Goal: Check status: Check status

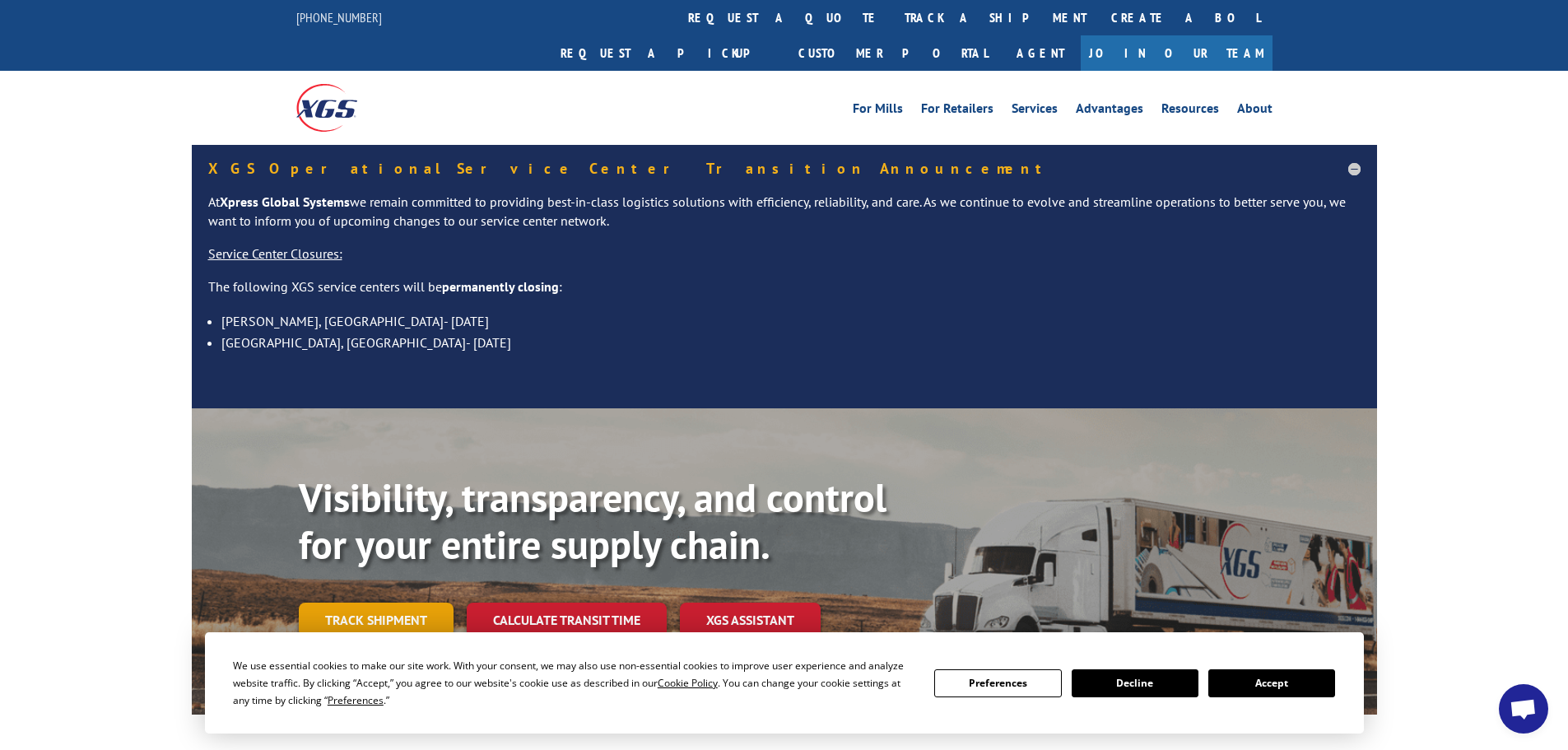
click at [361, 603] on link "Track shipment" at bounding box center [376, 620] width 155 height 34
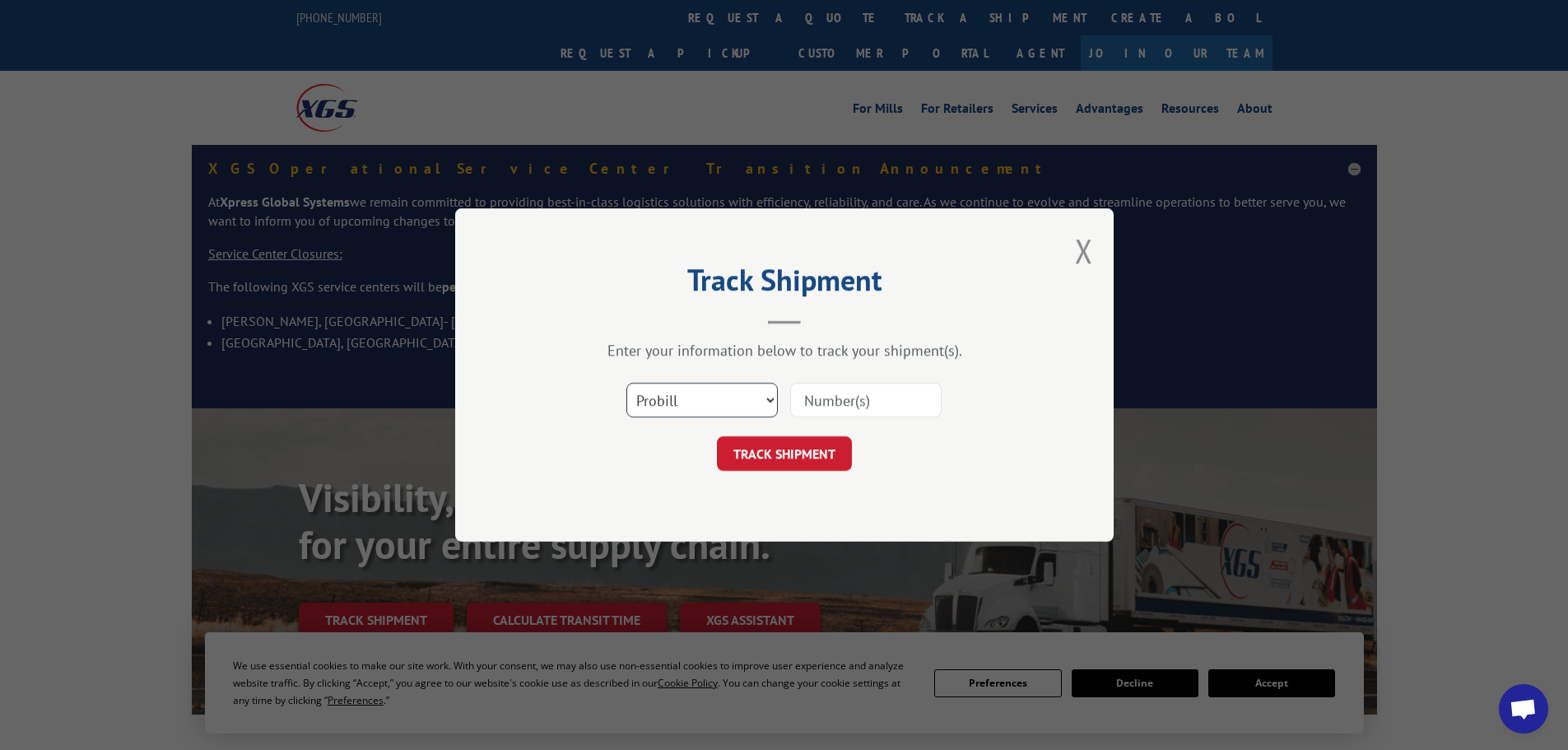
click at [699, 399] on select "Select category... Probill BOL PO" at bounding box center [702, 400] width 152 height 34
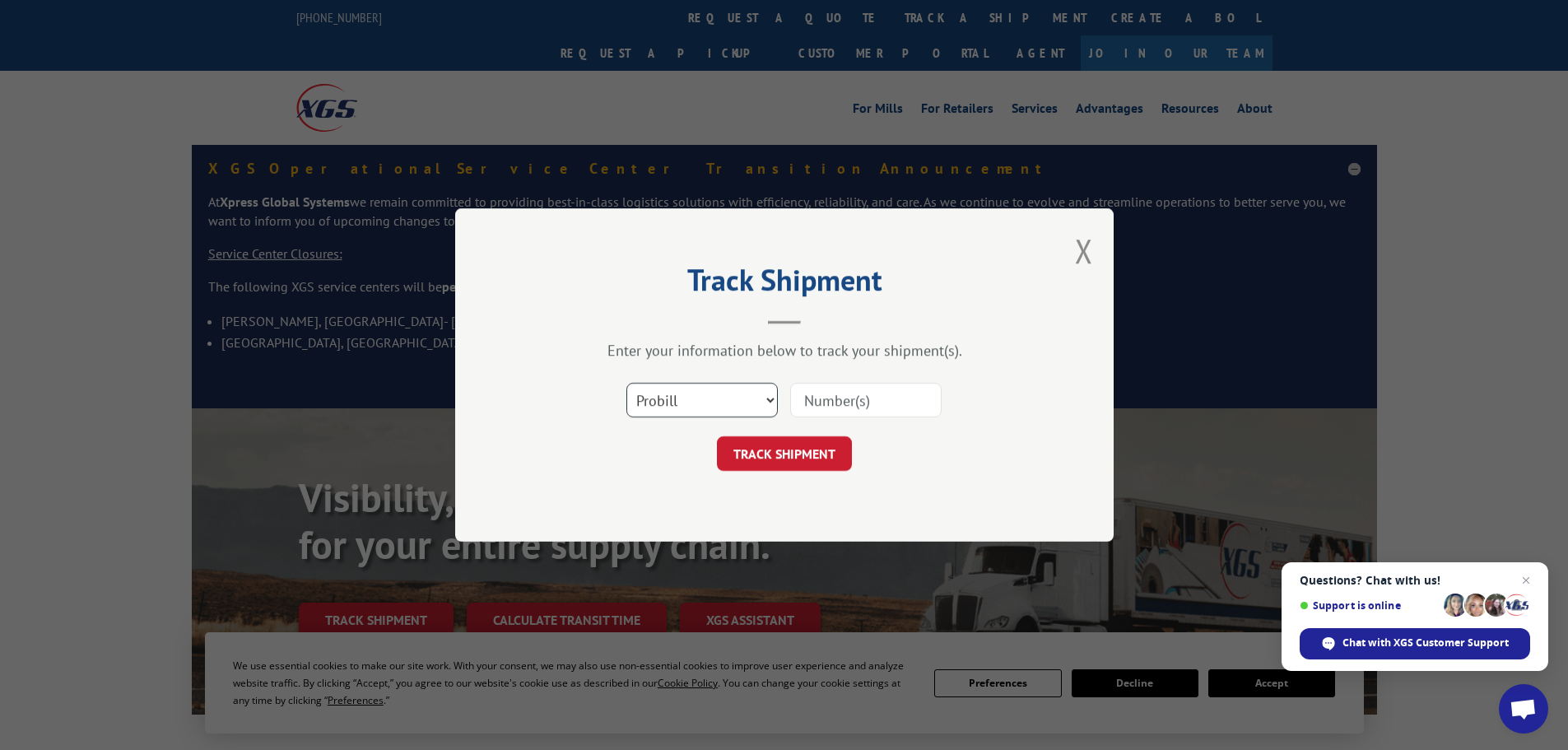
select select "bol"
click at [626, 383] on select "Select category... Probill BOL PO" at bounding box center [702, 400] width 152 height 34
click at [842, 405] on input at bounding box center [866, 400] width 152 height 34
paste input "6006857"
type input "6006857"
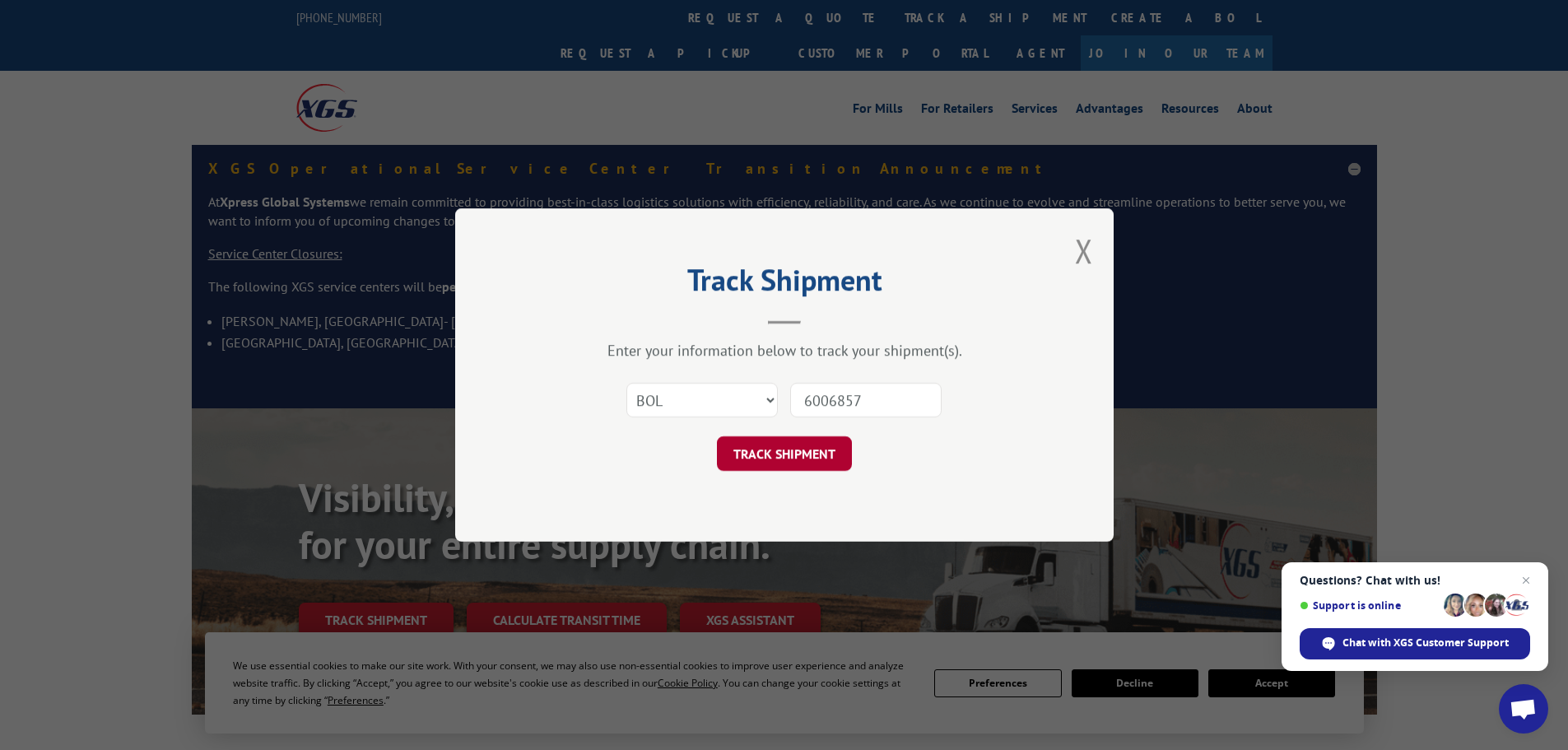
click at [808, 452] on button "TRACK SHIPMENT" at bounding box center [784, 453] width 135 height 34
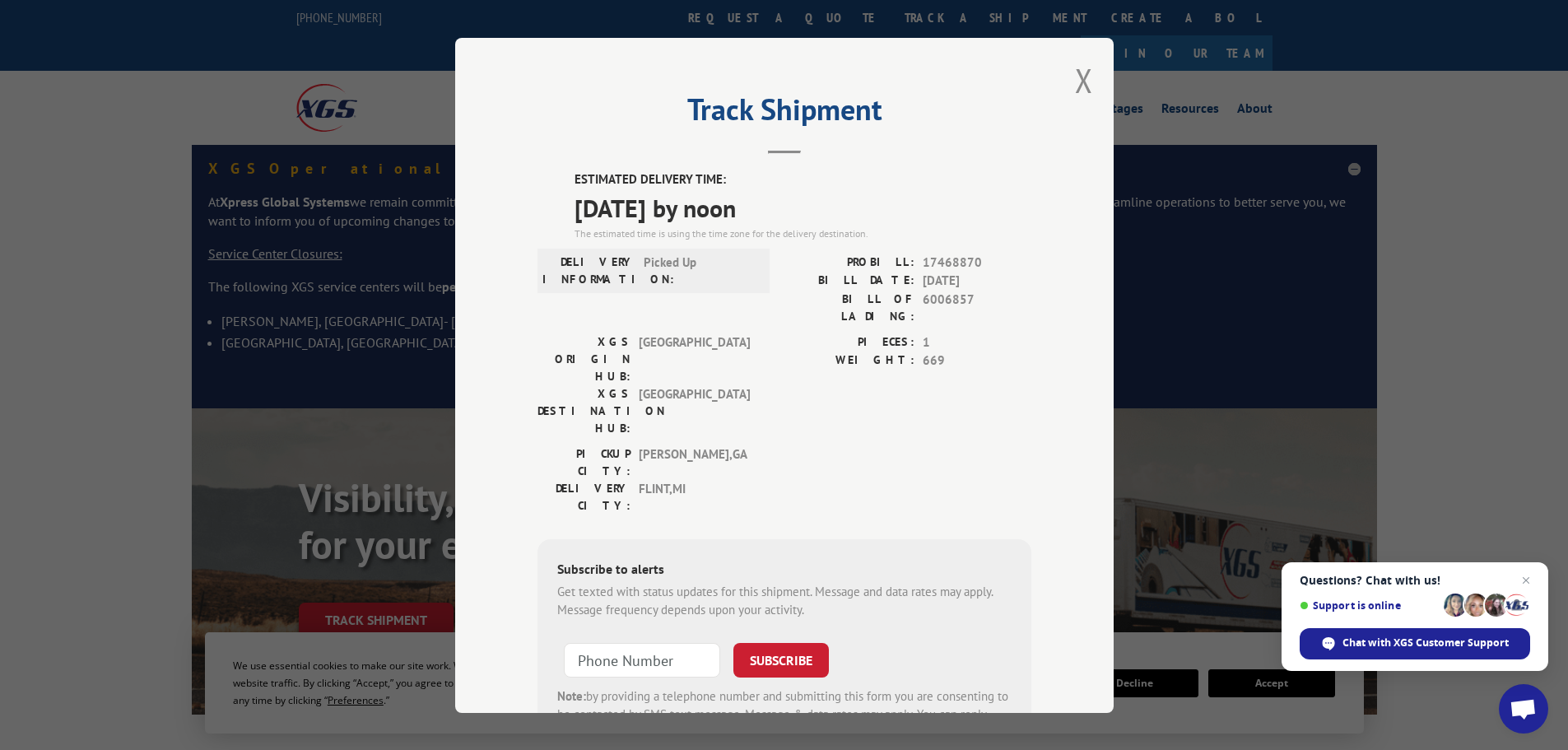
drag, startPoint x: 568, startPoint y: 171, endPoint x: 805, endPoint y: 206, distance: 239.6
click at [805, 206] on div "ESTIMATED DELIVERY TIME: [DATE] by noon The estimated time is using the time zo…" at bounding box center [802, 205] width 457 height 71
copy div "ESTIMATED DELIVERY TIME: [DATE] by noon"
click at [1082, 87] on button "Close modal" at bounding box center [1084, 80] width 18 height 44
